Goal: Task Accomplishment & Management: Complete application form

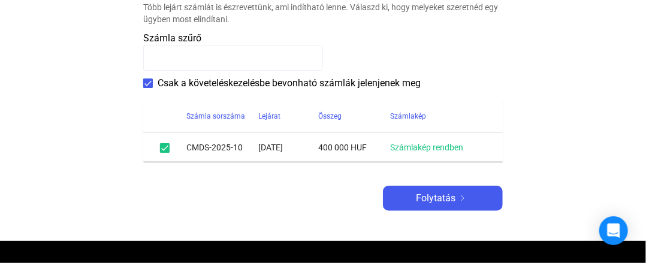
scroll to position [300, 0]
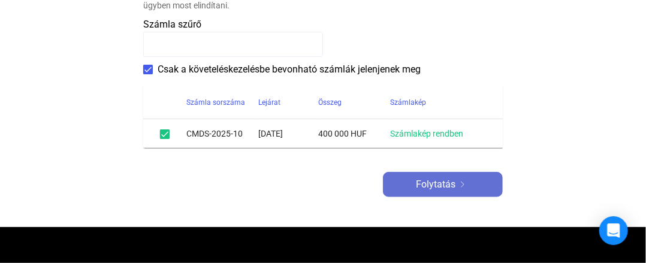
click at [429, 186] on span "Folytatás" at bounding box center [436, 184] width 40 height 14
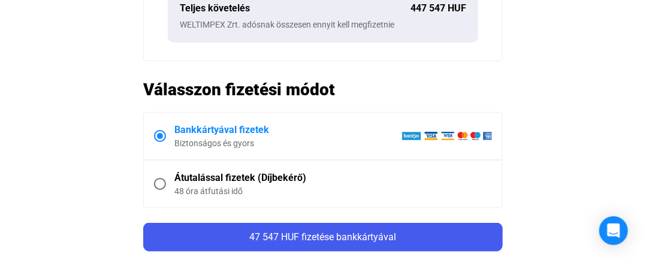
scroll to position [539, 0]
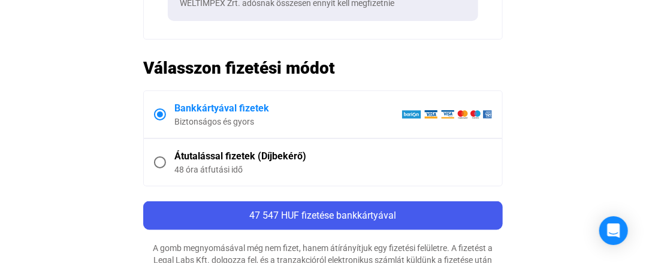
click at [161, 163] on span at bounding box center [160, 162] width 12 height 12
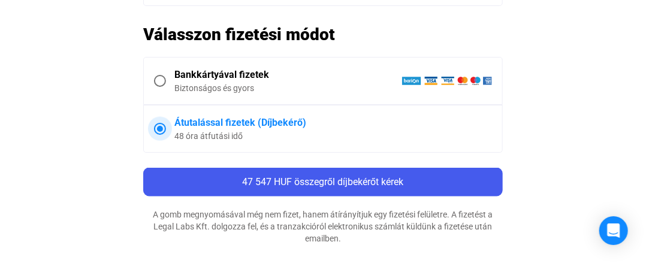
scroll to position [599, 0]
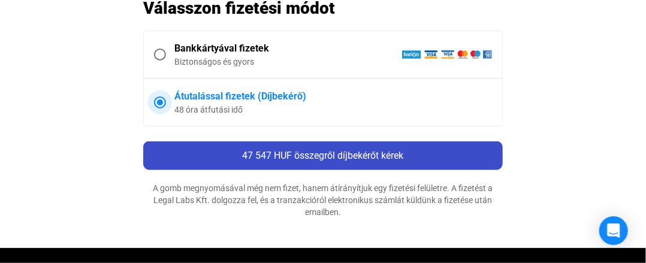
click at [340, 155] on span "47 547 HUF összegről díjbekérőt kérek" at bounding box center [323, 155] width 161 height 11
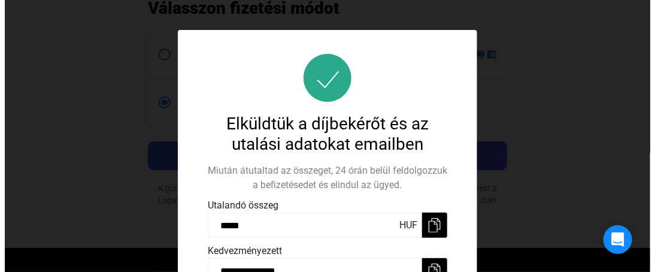
scroll to position [146, 0]
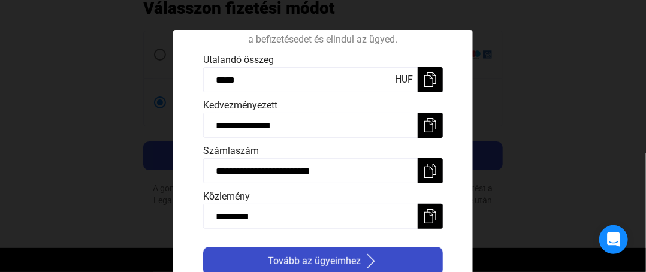
click at [353, 256] on span "Tovább az ügyeimhez" at bounding box center [314, 261] width 93 height 14
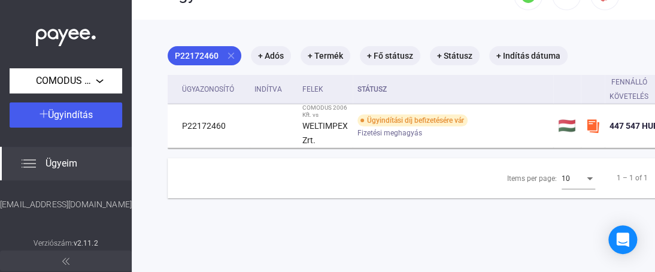
scroll to position [57, 0]
